Goal: Information Seeking & Learning: Learn about a topic

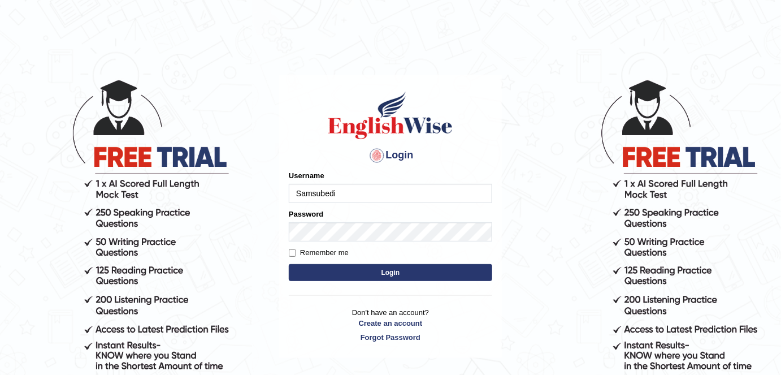
click at [246, 187] on body "Login Please fix the following errors: Username Samsubedi Password Remember me …" at bounding box center [390, 226] width 781 height 375
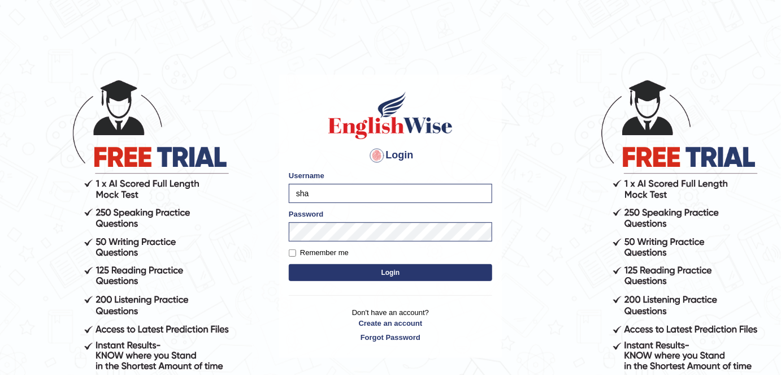
type input "shail123"
click at [341, 248] on label "Remember me" at bounding box center [319, 252] width 60 height 11
click at [296, 249] on input "Remember me" at bounding box center [292, 252] width 7 height 7
checkbox input "true"
click at [371, 274] on button "Login" at bounding box center [391, 272] width 204 height 17
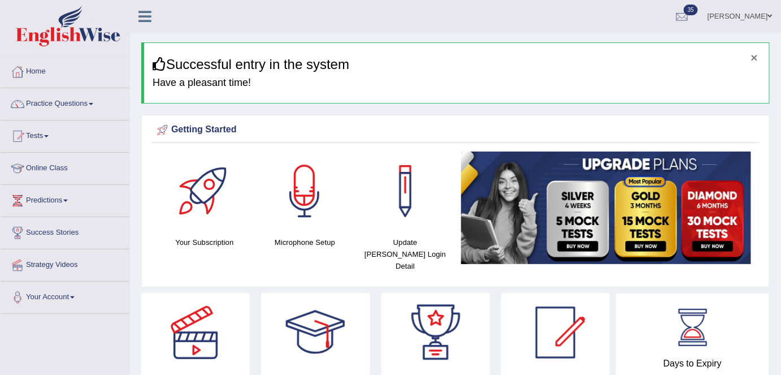
click at [753, 55] on button "×" at bounding box center [754, 57] width 7 height 12
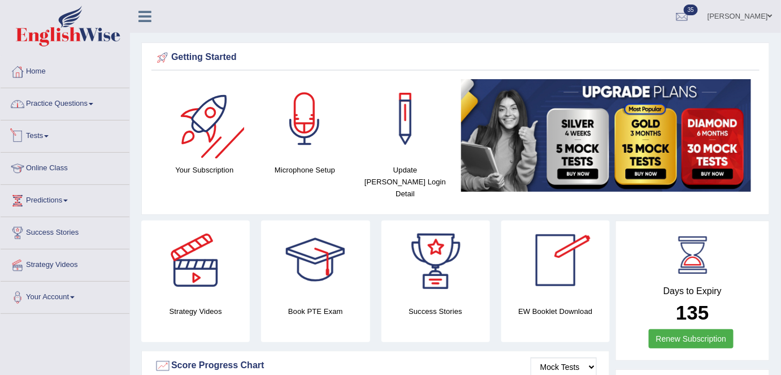
click at [64, 107] on link "Practice Questions" at bounding box center [65, 102] width 129 height 28
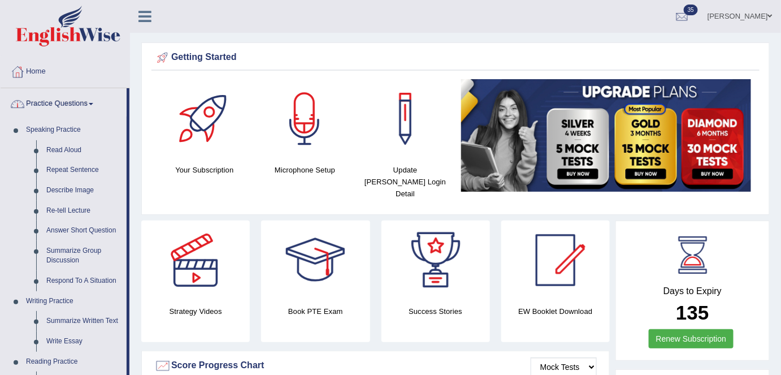
click at [68, 105] on link "Practice Questions" at bounding box center [64, 102] width 126 height 28
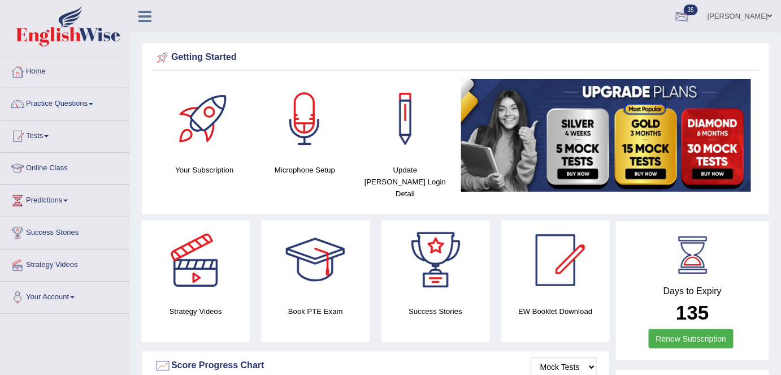
drag, startPoint x: 751, startPoint y: 15, endPoint x: 745, endPoint y: 26, distance: 12.7
click at [751, 15] on link "Shail wadhwa" at bounding box center [740, 14] width 82 height 29
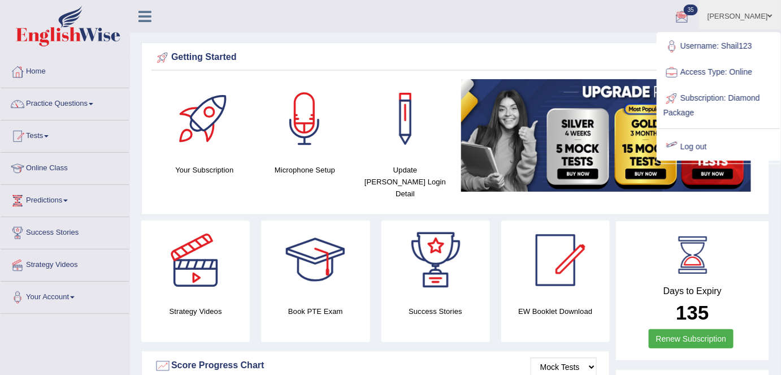
click at [694, 150] on link "Log out" at bounding box center [719, 147] width 122 height 26
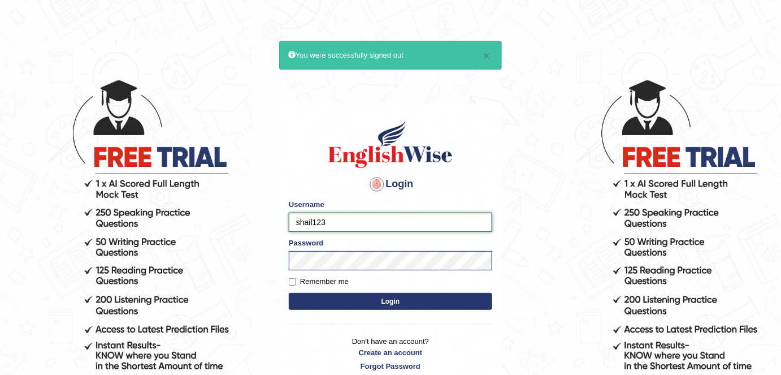
drag, startPoint x: 327, startPoint y: 219, endPoint x: 321, endPoint y: 178, distance: 41.1
click at [295, 219] on input "shail123" at bounding box center [391, 222] width 204 height 19
click at [346, 122] on img at bounding box center [390, 144] width 129 height 51
type input "PSINGH44"
click at [336, 283] on label "Remember me" at bounding box center [319, 281] width 60 height 11
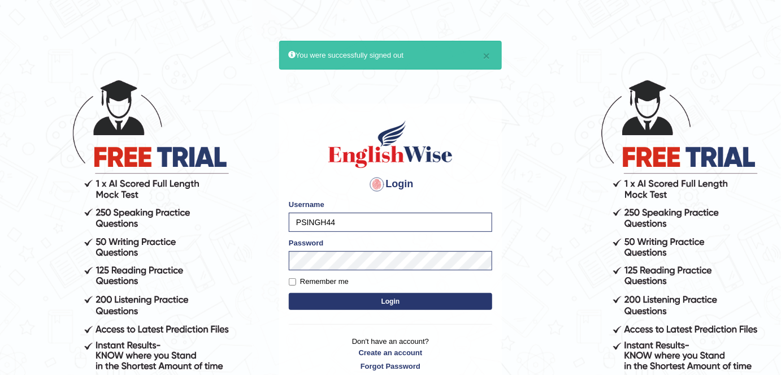
click at [296, 283] on input "Remember me" at bounding box center [292, 281] width 7 height 7
checkbox input "true"
click at [356, 302] on button "Login" at bounding box center [391, 301] width 204 height 17
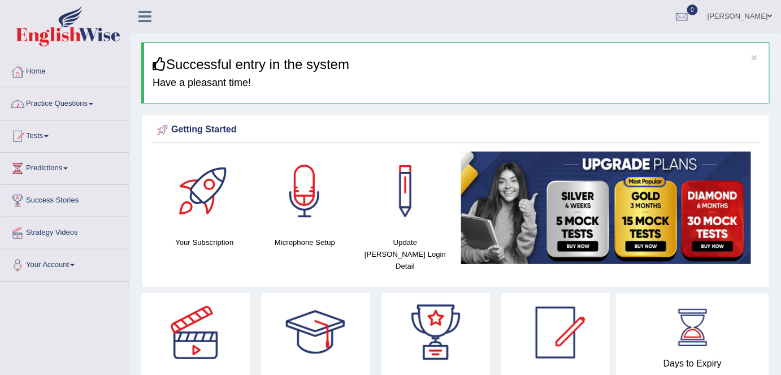
click at [56, 113] on link "Practice Questions" at bounding box center [65, 102] width 129 height 28
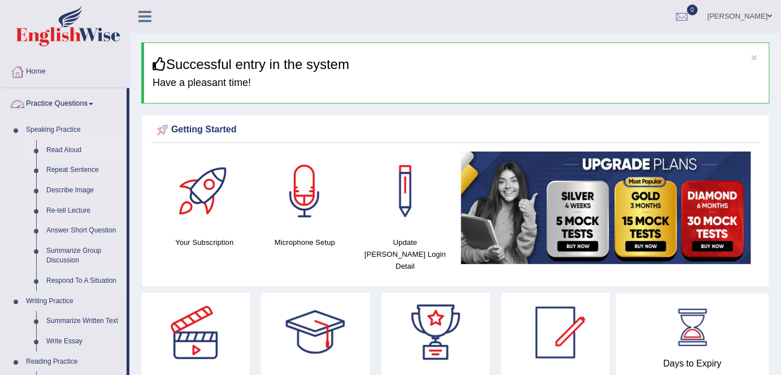
click at [79, 146] on link "Read Aloud" at bounding box center [83, 150] width 85 height 20
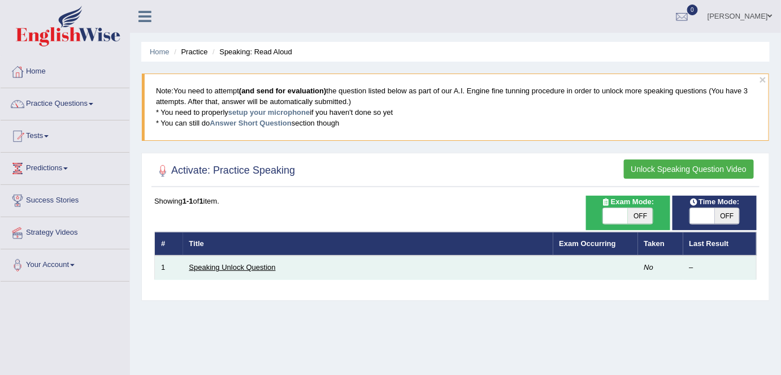
click at [234, 269] on link "Speaking Unlock Question" at bounding box center [232, 267] width 87 height 8
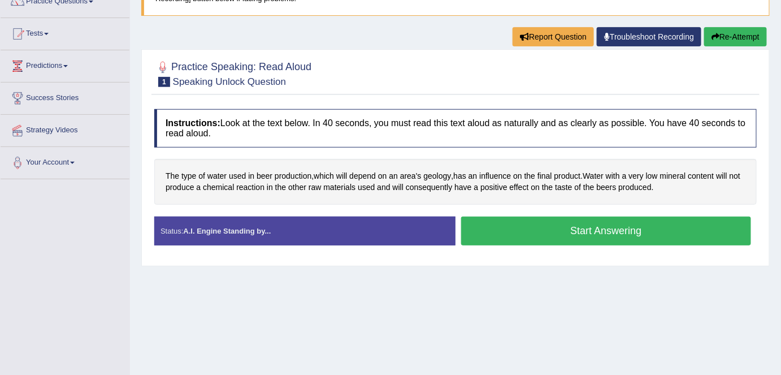
click at [524, 232] on button "Start Answering" at bounding box center [606, 231] width 290 height 29
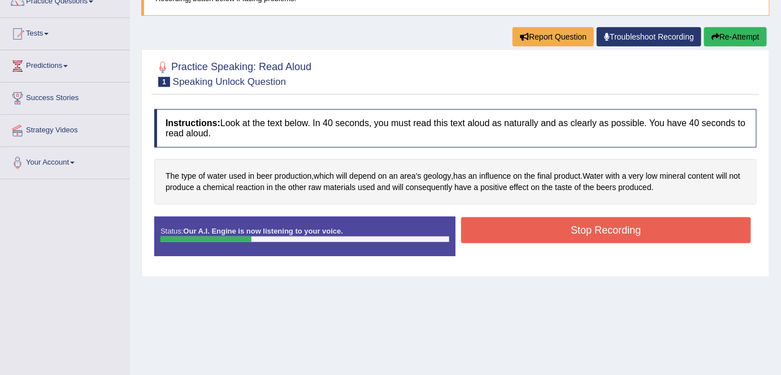
click at [580, 233] on button "Stop Recording" at bounding box center [606, 230] width 290 height 26
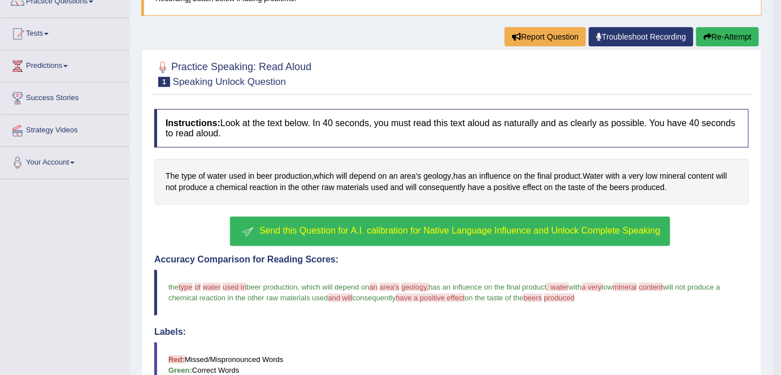
click at [437, 226] on span "Send this Question for A.I. calibration for Native Language Influence and Unloc…" at bounding box center [460, 231] width 401 height 10
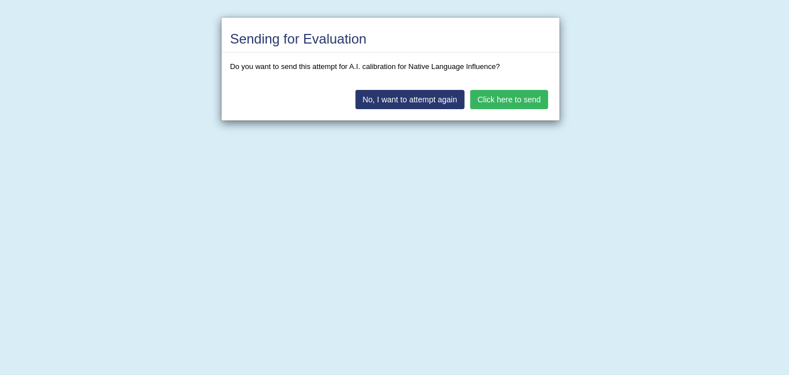
click at [490, 98] on button "Click here to send" at bounding box center [509, 99] width 78 height 19
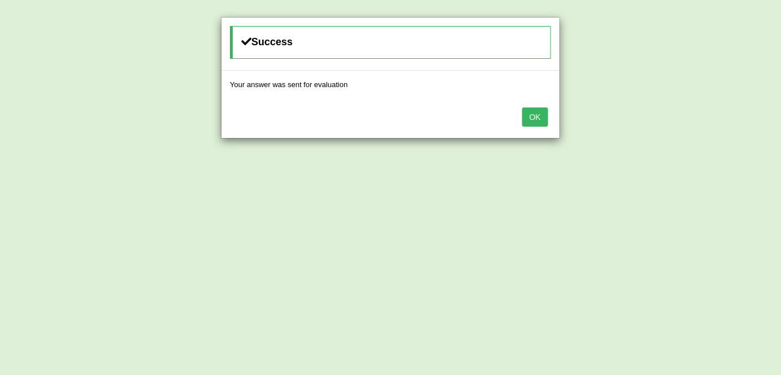
click at [536, 113] on button "OK" at bounding box center [535, 116] width 26 height 19
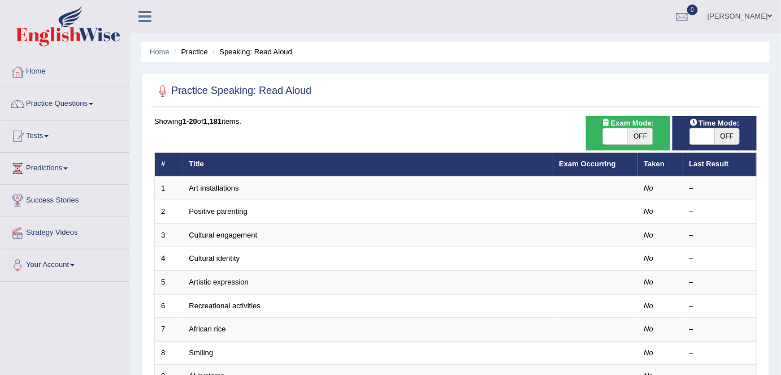
click at [636, 138] on span "OFF" at bounding box center [640, 136] width 25 height 16
checkbox input "true"
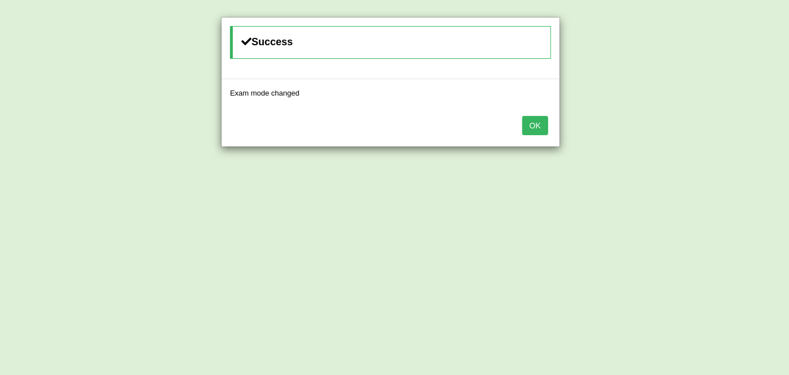
click at [537, 126] on button "OK" at bounding box center [535, 125] width 26 height 19
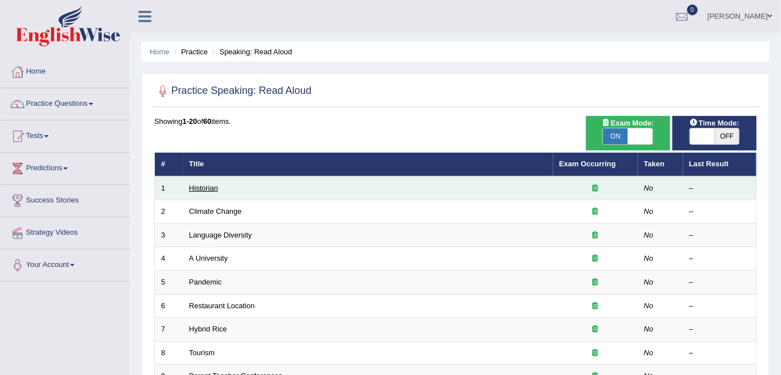
click at [201, 190] on link "Historian" at bounding box center [203, 188] width 29 height 8
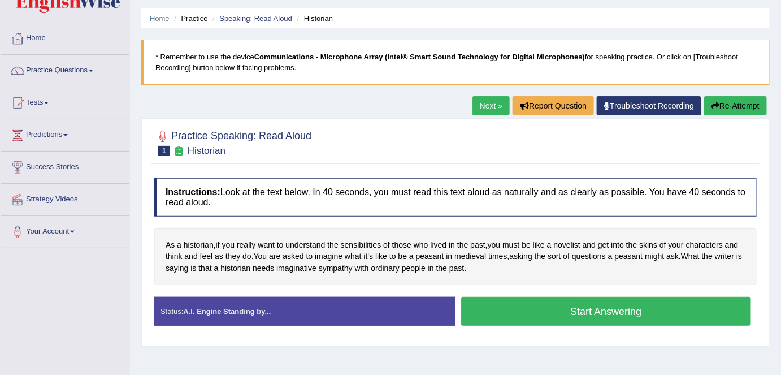
scroll to position [51, 0]
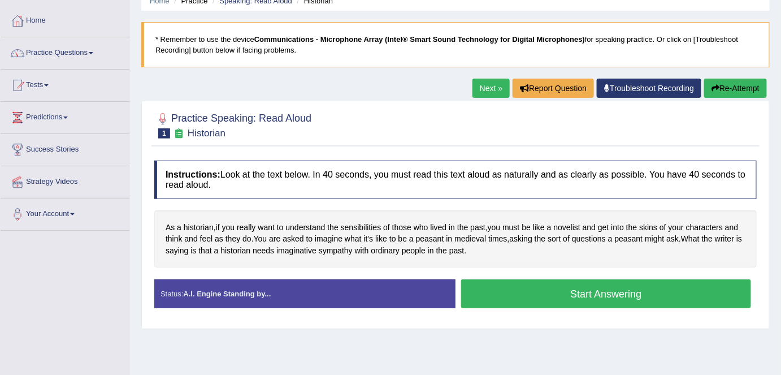
click at [422, 152] on div "Practice Speaking: Read Aloud 1 Historian Instructions: Look at the text below.…" at bounding box center [455, 215] width 629 height 228
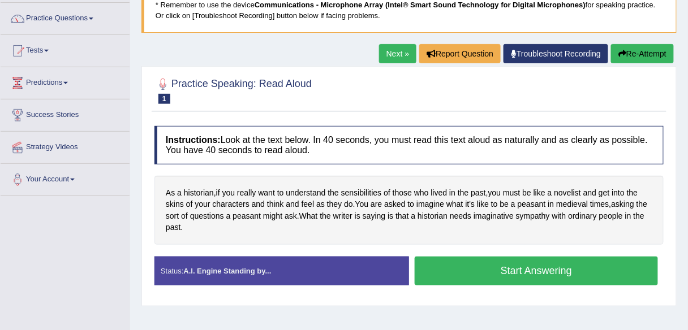
scroll to position [93, 0]
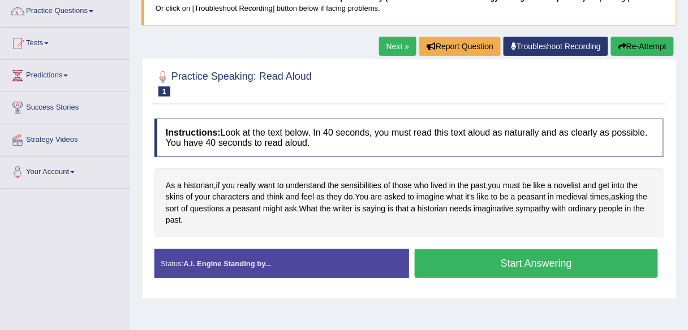
click at [322, 232] on div "As a historian , if you really want to understand the sensibilities of those wh…" at bounding box center [408, 202] width 509 height 69
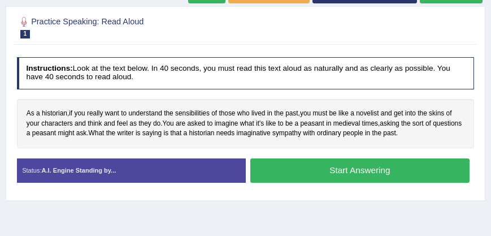
scroll to position [113, 0]
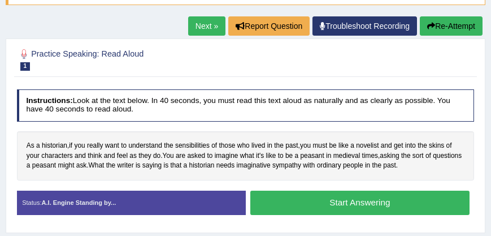
click at [204, 31] on link "Next »" at bounding box center [206, 25] width 37 height 19
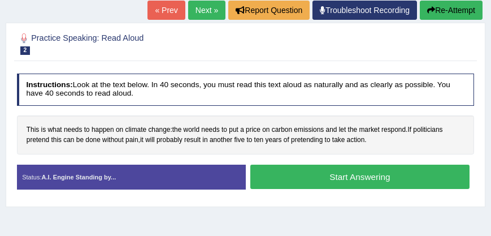
click at [204, 8] on link "Next »" at bounding box center [206, 10] width 37 height 19
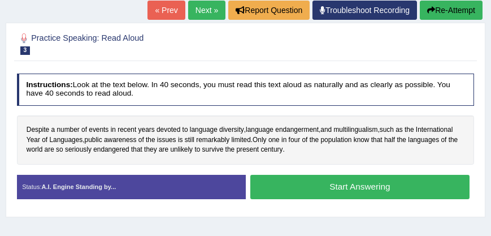
scroll to position [64, 0]
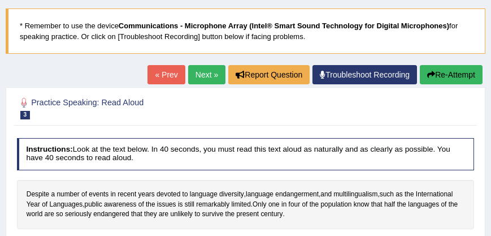
click at [206, 77] on link "Next »" at bounding box center [206, 74] width 37 height 19
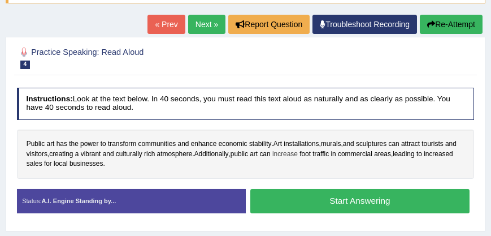
scroll to position [129, 0]
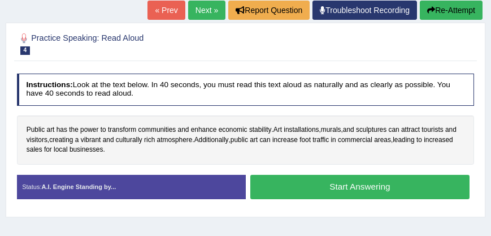
click at [204, 16] on link "Next »" at bounding box center [206, 10] width 37 height 19
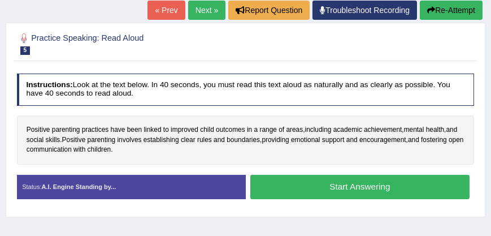
drag, startPoint x: 219, startPoint y: 113, endPoint x: 248, endPoint y: 90, distance: 37.1
click at [220, 113] on div "Instructions: Look at the text below. In 40 seconds, you must read this text al…" at bounding box center [245, 139] width 463 height 143
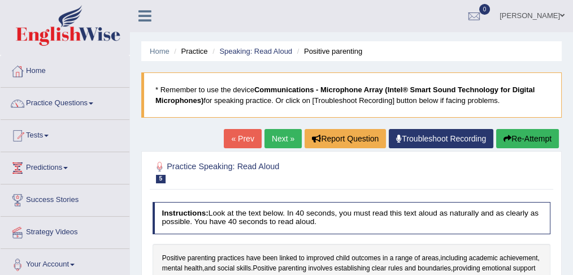
scroll to position [1, 0]
click at [88, 109] on link "Practice Questions" at bounding box center [65, 102] width 129 height 28
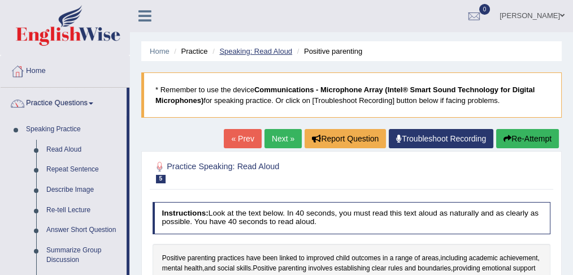
click at [267, 51] on link "Speaking: Read Aloud" at bounding box center [255, 51] width 73 height 8
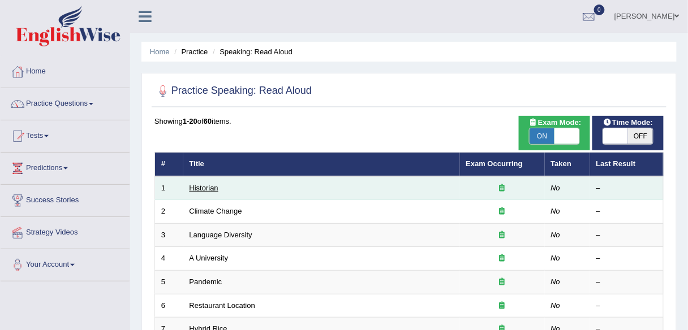
click at [207, 189] on link "Historian" at bounding box center [203, 188] width 29 height 8
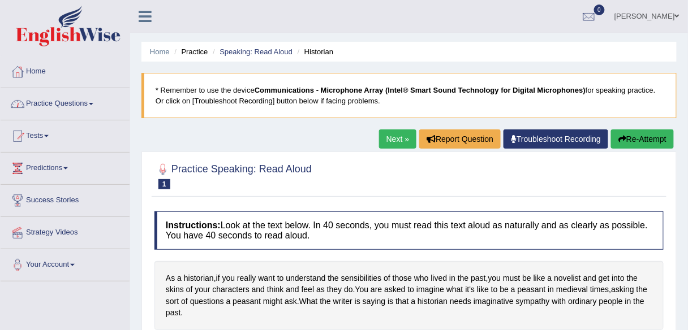
click at [85, 103] on link "Practice Questions" at bounding box center [65, 102] width 129 height 28
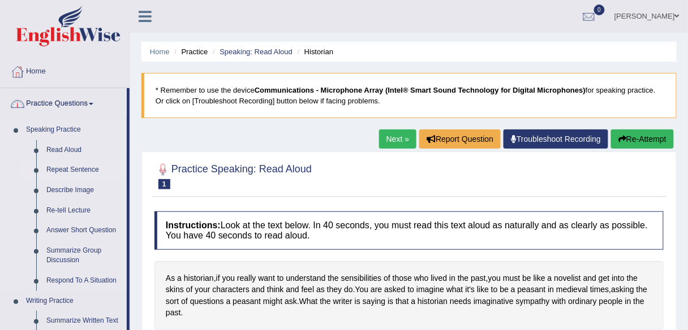
click at [79, 171] on link "Repeat Sentence" at bounding box center [83, 170] width 85 height 20
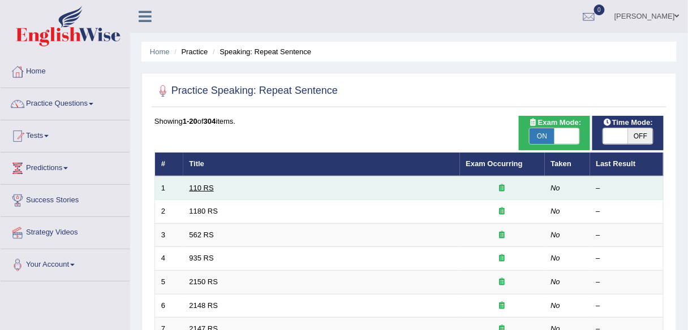
click at [202, 185] on link "110 RS" at bounding box center [201, 188] width 24 height 8
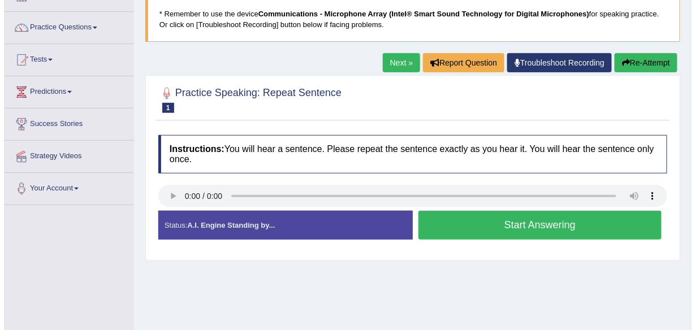
scroll to position [90, 0]
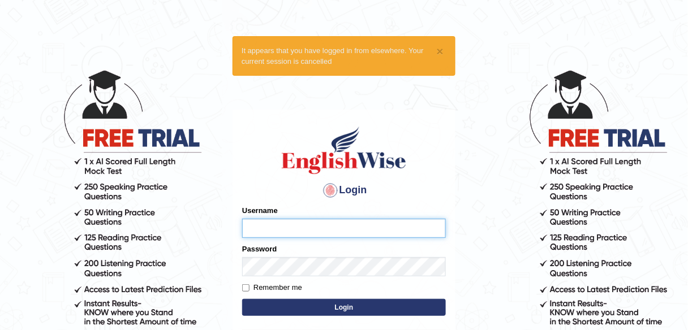
type input "PSINGH44"
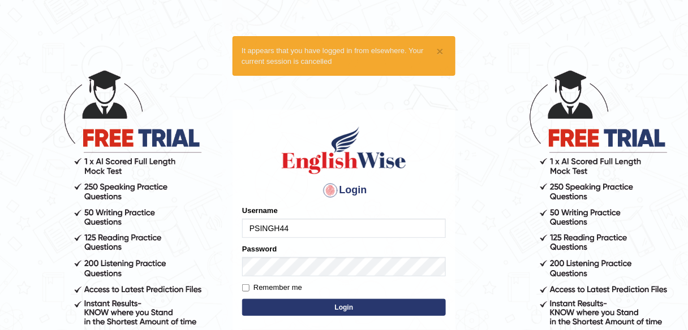
drag, startPoint x: 300, startPoint y: 287, endPoint x: 307, endPoint y: 293, distance: 10.0
click at [300, 287] on label "Remember me" at bounding box center [272, 287] width 60 height 11
click at [249, 287] on input "Remember me" at bounding box center [245, 287] width 7 height 7
checkbox input "true"
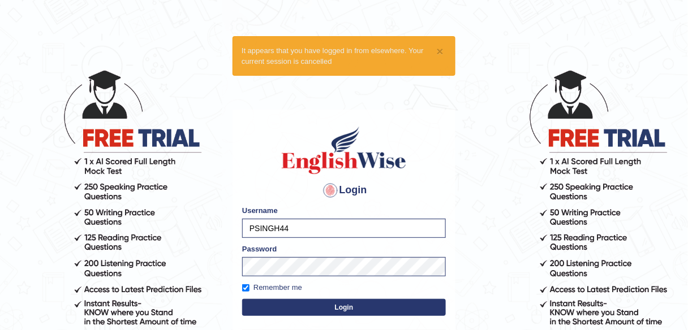
click at [340, 308] on button "Login" at bounding box center [344, 307] width 204 height 17
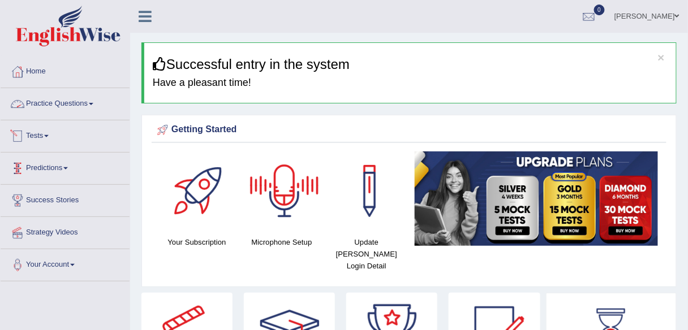
click at [96, 106] on link "Practice Questions" at bounding box center [65, 102] width 129 height 28
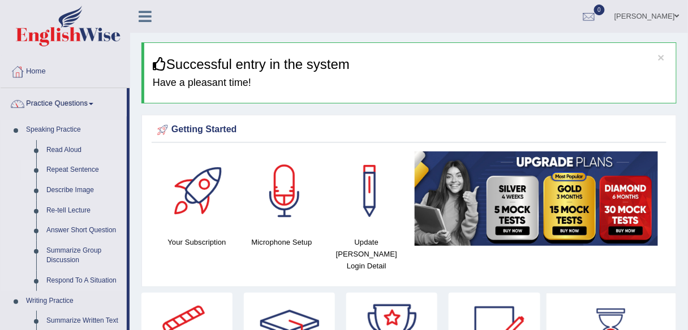
click at [76, 168] on link "Repeat Sentence" at bounding box center [83, 170] width 85 height 20
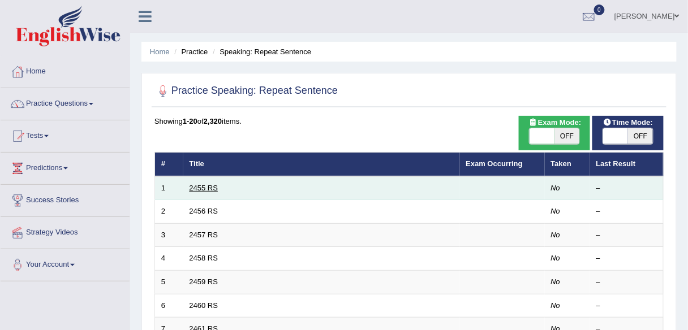
click at [211, 187] on link "2455 RS" at bounding box center [203, 188] width 29 height 8
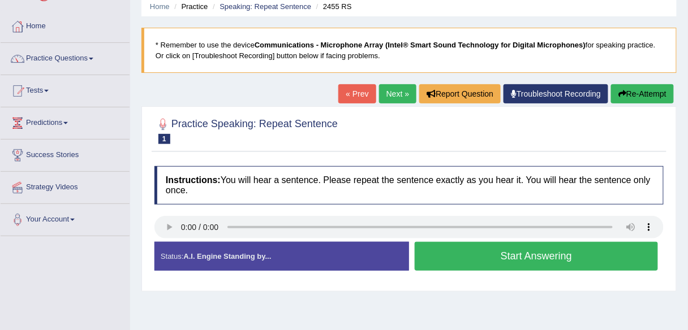
scroll to position [90, 0]
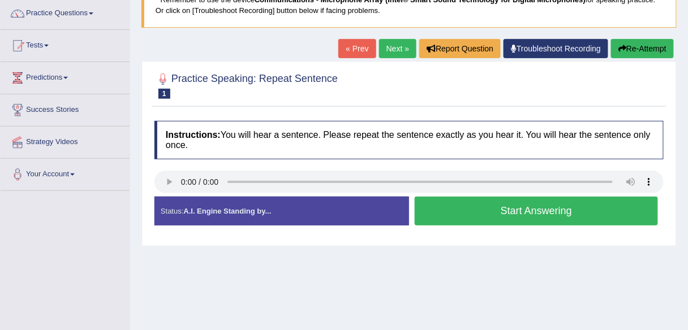
click at [263, 104] on div "Practice Speaking: Repeat Sentence 1 2455 RS" at bounding box center [409, 87] width 515 height 40
click at [392, 51] on link "Next »" at bounding box center [397, 48] width 37 height 19
click at [393, 52] on link "Next »" at bounding box center [397, 48] width 37 height 19
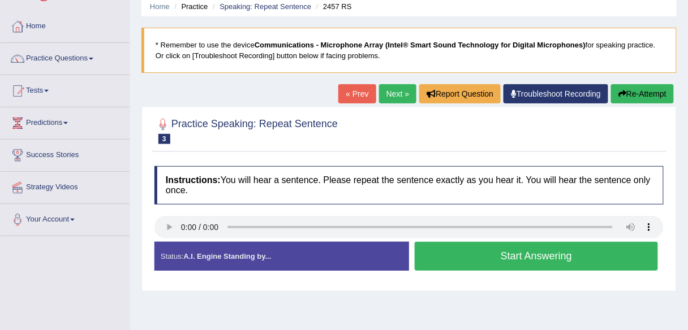
click at [285, 123] on h2 "Practice Speaking: Repeat Sentence 3 2457 RS" at bounding box center [245, 130] width 183 height 28
click at [389, 97] on link "Next »" at bounding box center [397, 93] width 37 height 19
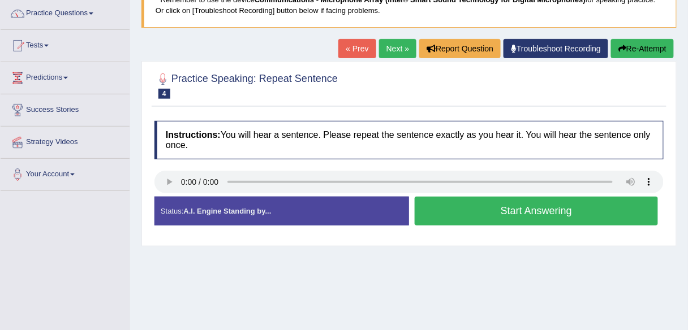
click at [369, 92] on div at bounding box center [408, 85] width 509 height 34
click at [388, 41] on link "Next »" at bounding box center [397, 48] width 37 height 19
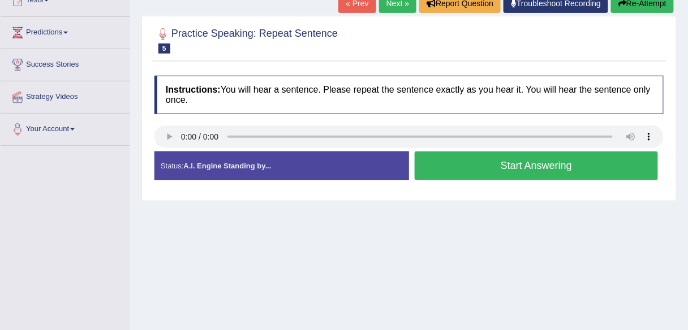
click at [275, 55] on div at bounding box center [408, 40] width 509 height 34
click at [399, 5] on link "Next »" at bounding box center [397, 3] width 37 height 19
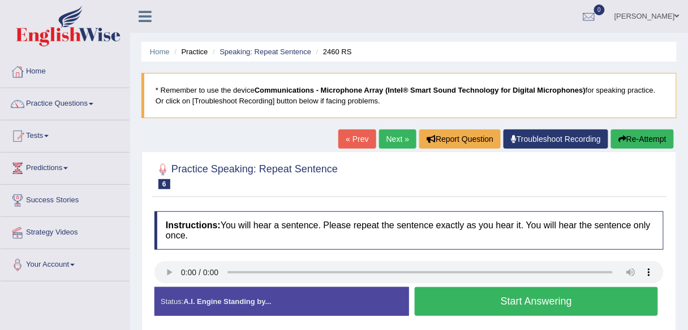
click at [275, 200] on div "Practice Speaking: Repeat Sentence 6 2460 RS Instructions: You will hear a sent…" at bounding box center [408, 244] width 535 height 185
click at [83, 103] on link "Practice Questions" at bounding box center [65, 102] width 129 height 28
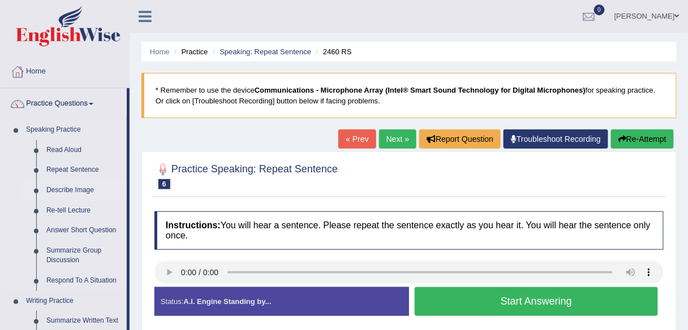
click at [76, 187] on link "Describe Image" at bounding box center [83, 190] width 85 height 20
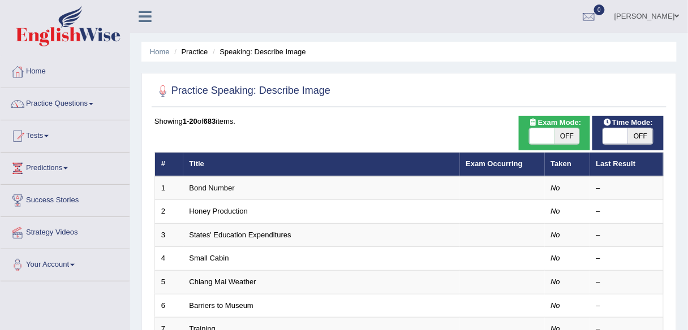
click at [565, 136] on span "OFF" at bounding box center [566, 136] width 25 height 16
checkbox input "true"
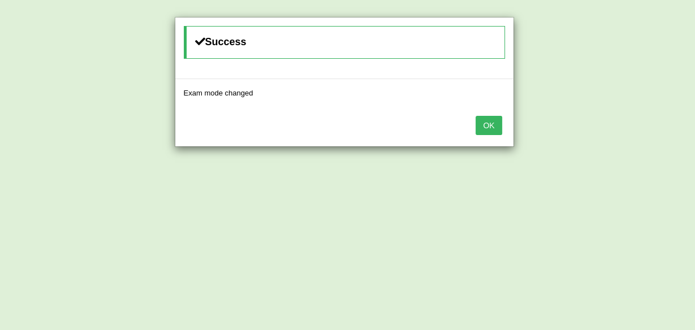
drag, startPoint x: 483, startPoint y: 129, endPoint x: 456, endPoint y: 136, distance: 27.8
click at [483, 129] on button "OK" at bounding box center [489, 125] width 26 height 19
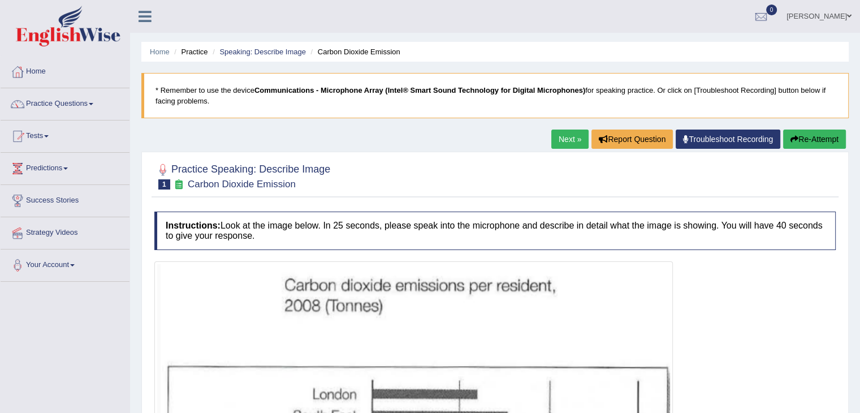
click at [560, 143] on link "Next »" at bounding box center [569, 138] width 37 height 19
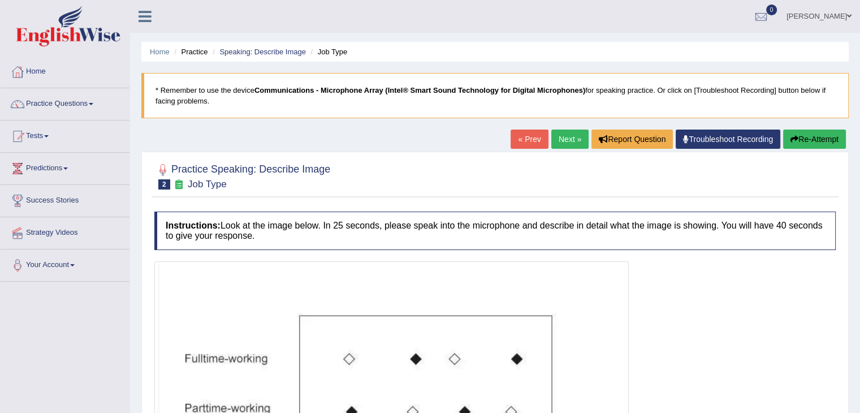
click at [578, 141] on link "Next »" at bounding box center [569, 138] width 37 height 19
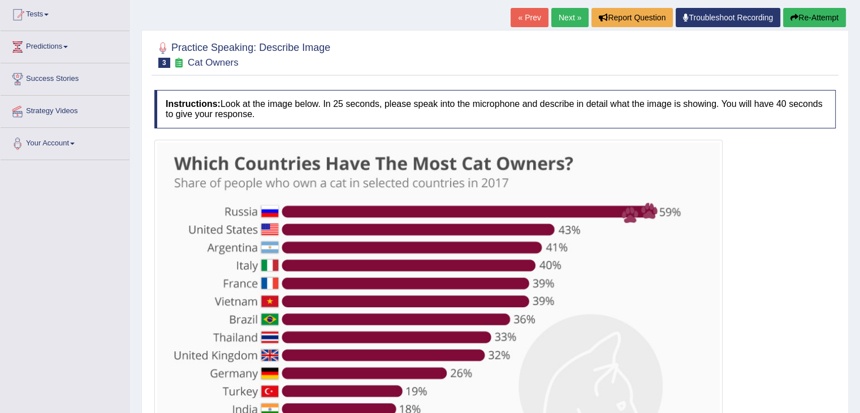
scroll to position [57, 0]
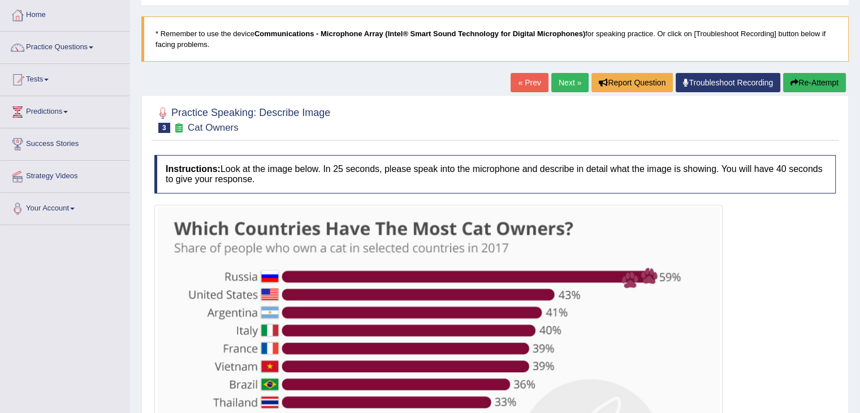
click at [551, 88] on link "Next »" at bounding box center [569, 82] width 37 height 19
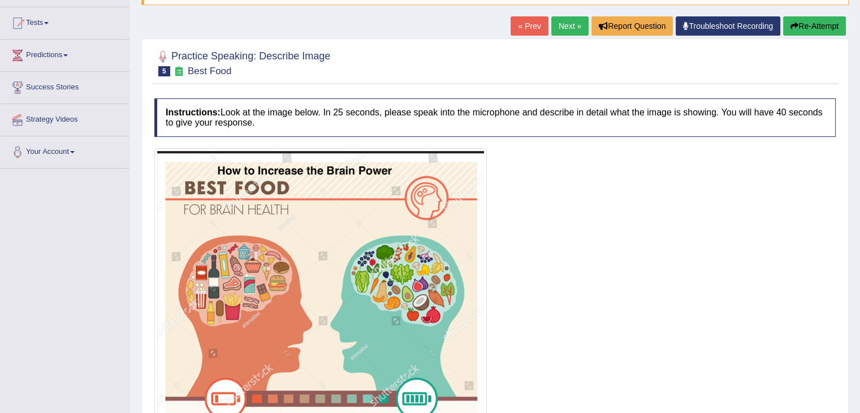
scroll to position [113, 0]
click at [568, 28] on link "Next »" at bounding box center [569, 25] width 37 height 19
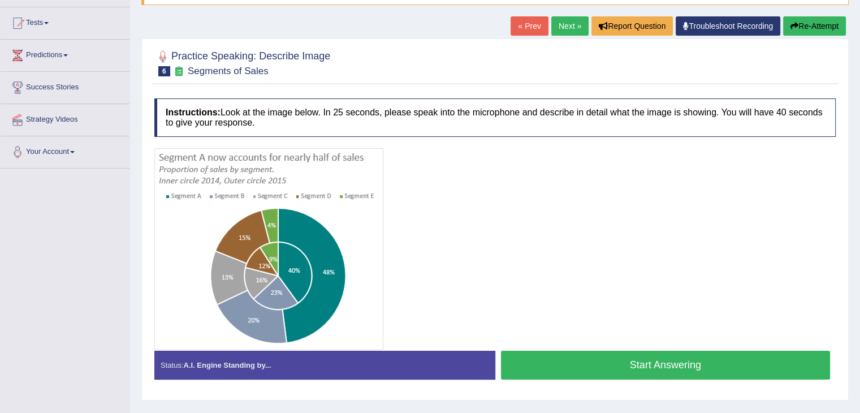
drag, startPoint x: 0, startPoint y: 0, endPoint x: 479, endPoint y: 214, distance: 525.0
click at [479, 214] on div at bounding box center [494, 249] width 681 height 202
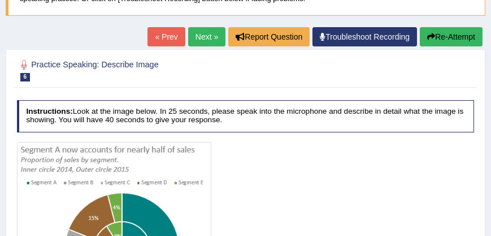
scroll to position [101, 0]
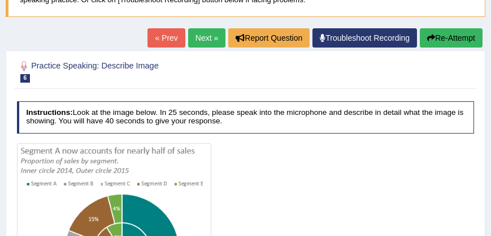
click at [209, 45] on link "Next »" at bounding box center [206, 37] width 37 height 19
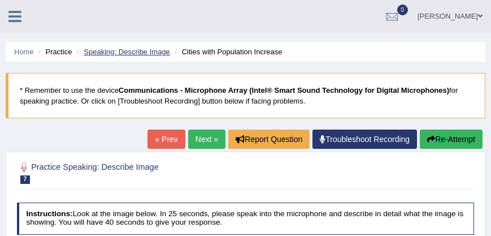
click at [152, 54] on link "Speaking: Describe Image" at bounding box center [127, 51] width 86 height 8
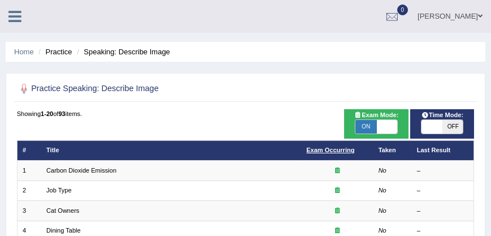
click at [334, 150] on link "Exam Occurring" at bounding box center [330, 149] width 48 height 7
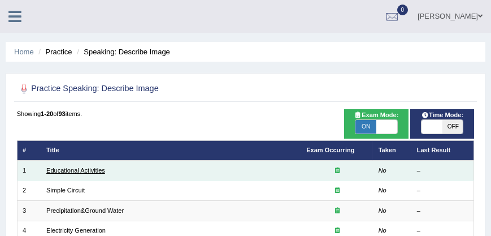
click at [84, 169] on link "Educational Activities" at bounding box center [75, 170] width 59 height 7
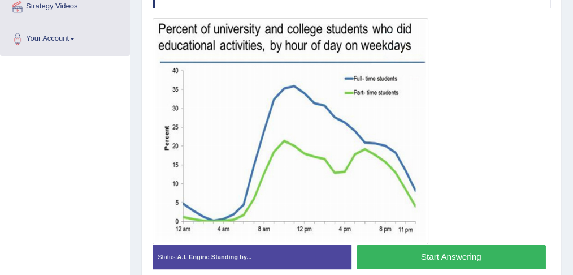
scroll to position [224, 0]
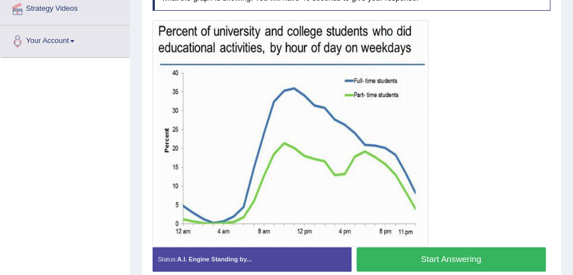
click at [407, 155] on img at bounding box center [290, 133] width 271 height 221
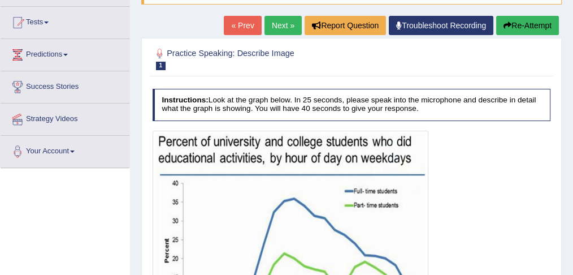
scroll to position [111, 0]
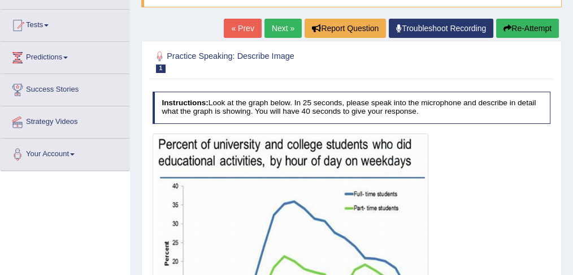
click at [280, 31] on link "Next »" at bounding box center [283, 28] width 37 height 19
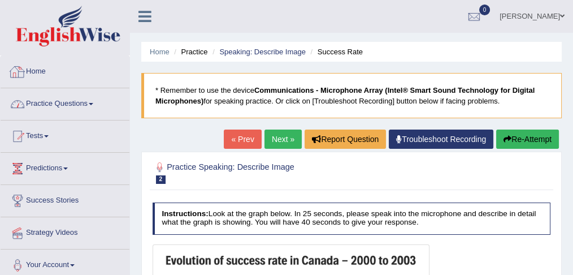
drag, startPoint x: 86, startPoint y: 110, endPoint x: 93, endPoint y: 114, distance: 8.3
click at [86, 110] on link "Practice Questions" at bounding box center [65, 102] width 129 height 28
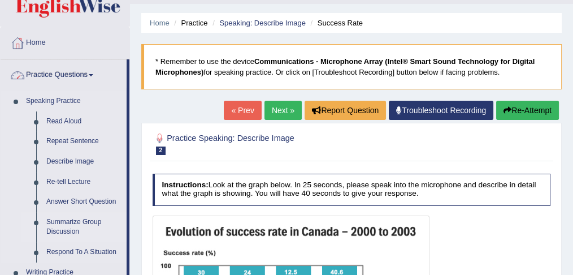
scroll to position [75, 0]
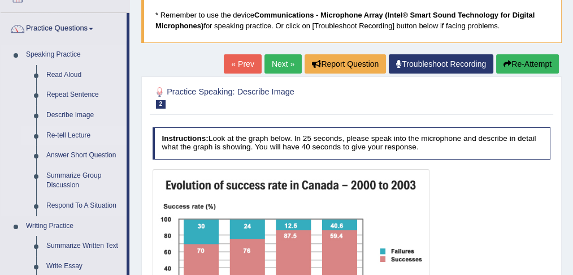
click at [77, 133] on link "Re-tell Lecture" at bounding box center [83, 136] width 85 height 20
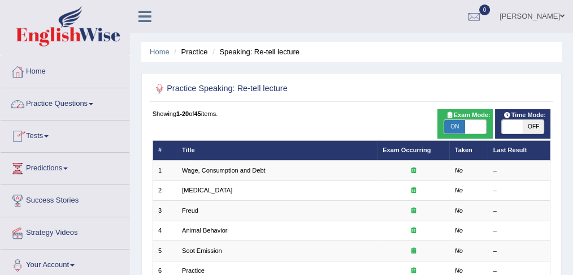
click at [334, 88] on h2 "Practice Speaking: Re-tell lecture" at bounding box center [276, 88] width 247 height 15
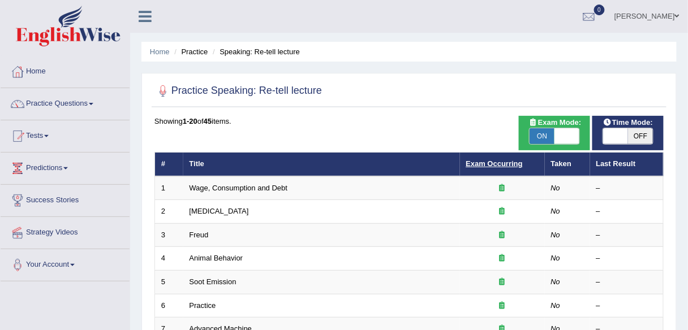
click at [509, 163] on link "Exam Occurring" at bounding box center [494, 163] width 57 height 8
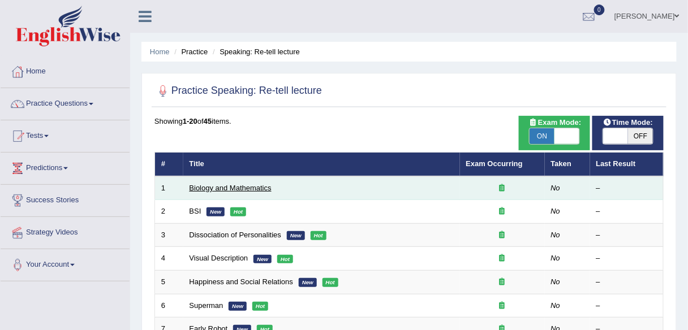
click at [215, 185] on link "Biology and Mathematics" at bounding box center [230, 188] width 82 height 8
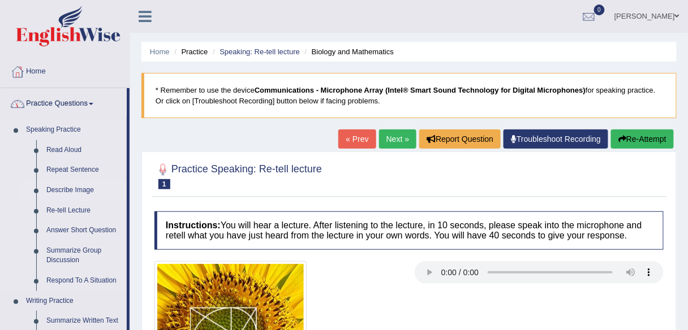
click at [84, 189] on link "Describe Image" at bounding box center [83, 190] width 85 height 20
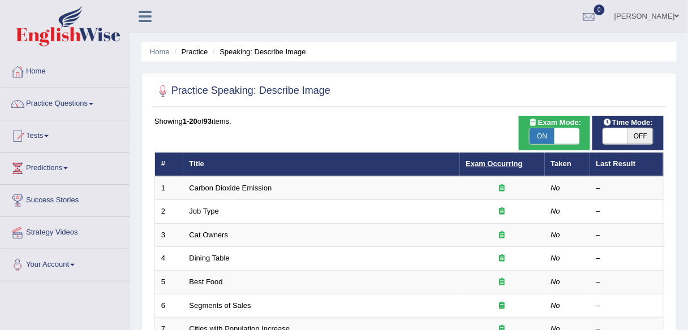
click at [485, 165] on link "Exam Occurring" at bounding box center [494, 163] width 57 height 8
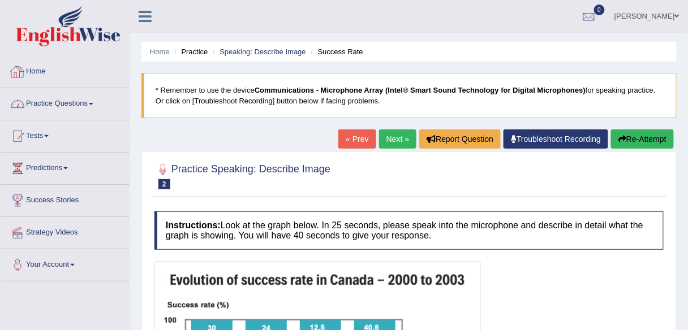
click at [65, 78] on link "Home" at bounding box center [65, 70] width 129 height 28
